Goal: Task Accomplishment & Management: Manage account settings

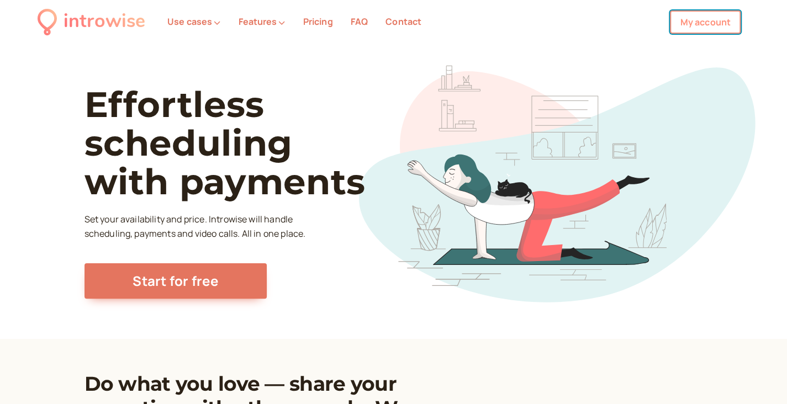
click at [703, 25] on link "My account" at bounding box center [705, 21] width 71 height 23
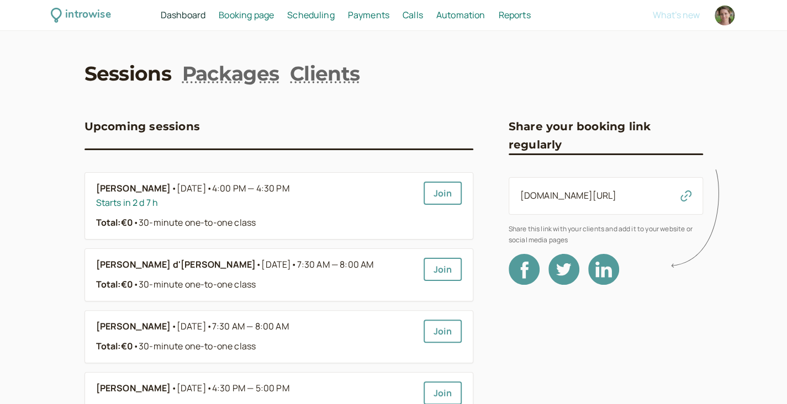
click at [598, 76] on nav "Sessions Packages Clients" at bounding box center [394, 74] width 619 height 28
click at [251, 73] on link "Packages" at bounding box center [230, 74] width 97 height 28
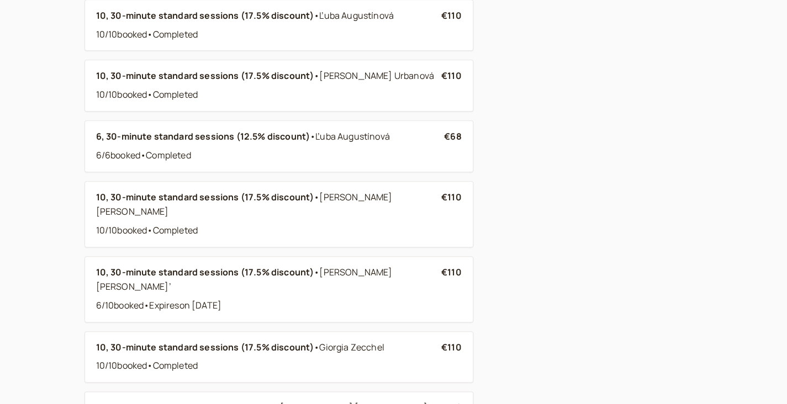
scroll to position [710, 0]
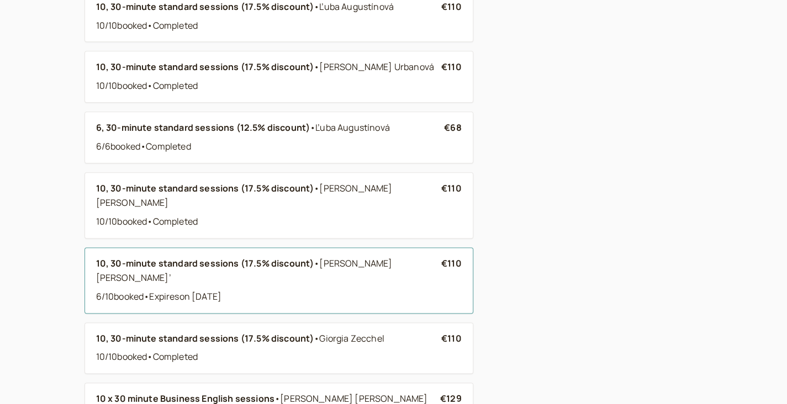
click at [263, 257] on b "10, 30-minute standard sessions (17.5% discount)" at bounding box center [205, 263] width 218 height 12
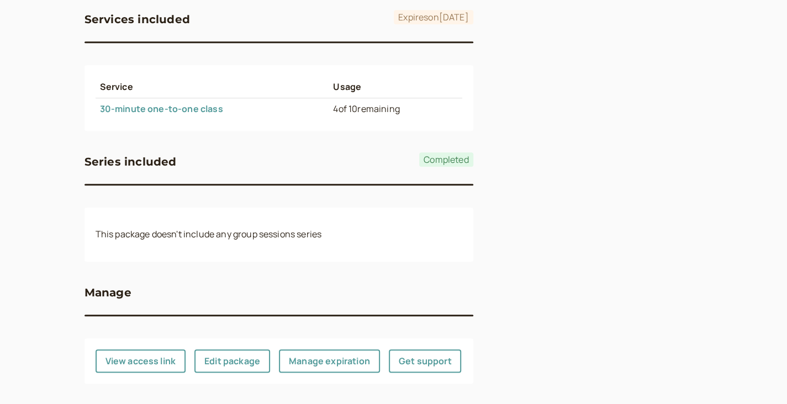
scroll to position [525, 0]
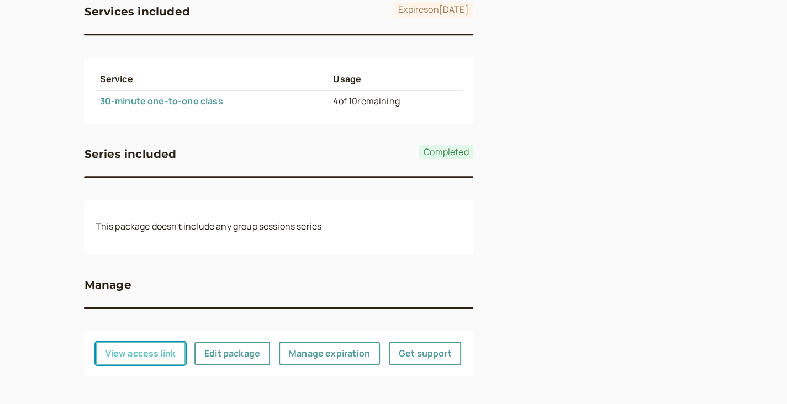
click at [171, 347] on button "View access link" at bounding box center [141, 353] width 91 height 23
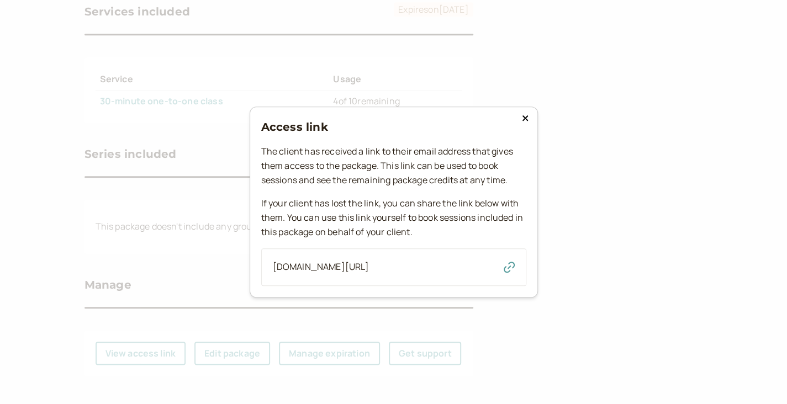
click at [507, 271] on icon "button" at bounding box center [509, 267] width 11 height 11
click at [529, 113] on button at bounding box center [525, 118] width 13 height 11
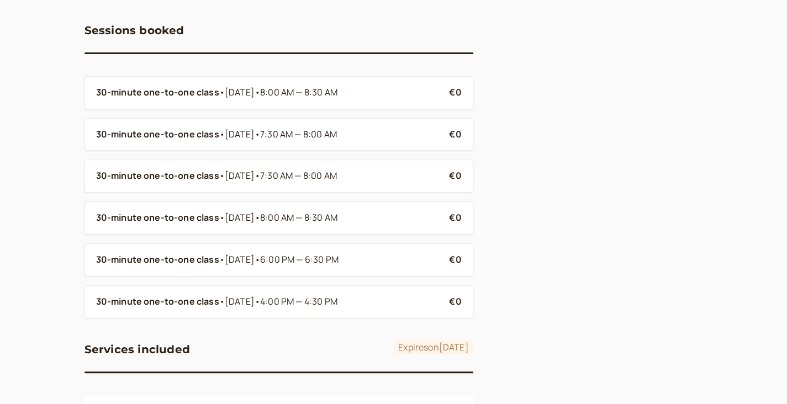
scroll to position [176, 0]
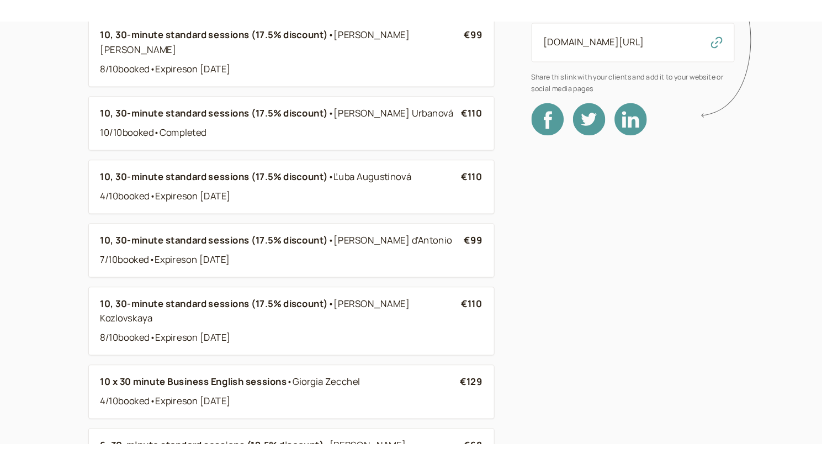
scroll to position [710, 0]
